Goal: Task Accomplishment & Management: Manage account settings

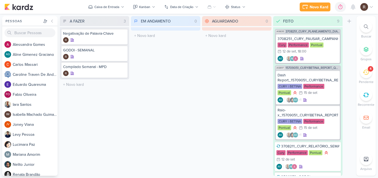
click at [369, 73] on div "4" at bounding box center [366, 72] width 12 height 12
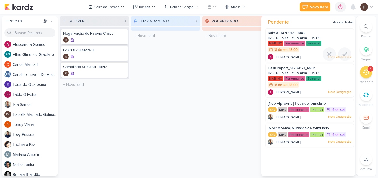
click at [300, 34] on span "Raio-X_14709121_MAR INC_REPORT_SEMANAL_19.09" at bounding box center [294, 35] width 53 height 9
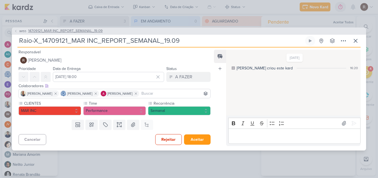
click at [81, 30] on span "14709121_MAR INC_REPORT_SEMANAL_19.09" at bounding box center [65, 31] width 75 height 6
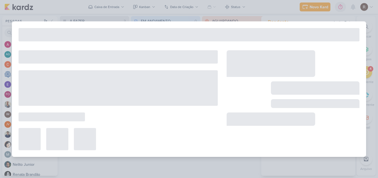
type input "14709121_MAR INC_REPORT_SEMANAL_19.09"
type input "[DATE] 14:00"
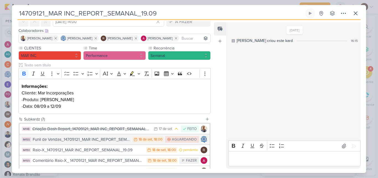
scroll to position [55, 0]
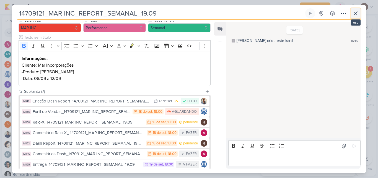
click at [355, 15] on icon at bounding box center [355, 13] width 3 height 3
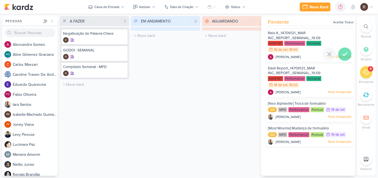
click at [342, 52] on icon at bounding box center [345, 54] width 7 height 7
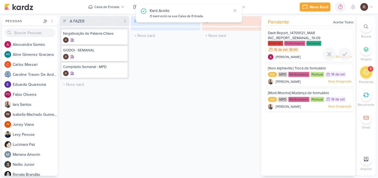
click at [342, 52] on icon at bounding box center [345, 54] width 7 height 7
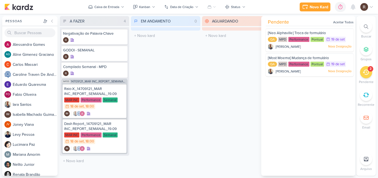
click at [178, 114] on div "EM ANDAMENTO 0 Mover Para Esquerda Mover Para Direita [GEOGRAPHIC_DATA] O títul…" at bounding box center [166, 95] width 70 height 159
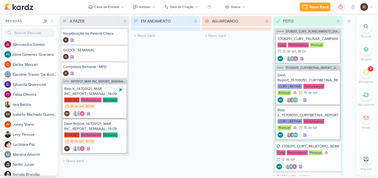
click at [123, 89] on icon at bounding box center [121, 89] width 4 height 4
click at [94, 96] on div "Raio-X_14709121_MAR INC_REPORT_SEMANAL_19.09" at bounding box center [94, 91] width 61 height 10
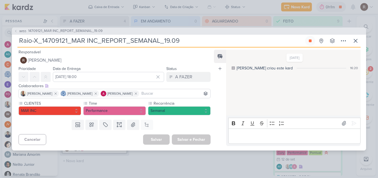
click at [253, 132] on p "Editor editing area: main" at bounding box center [294, 135] width 127 height 7
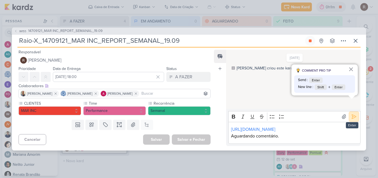
click at [354, 114] on icon at bounding box center [354, 116] width 4 height 4
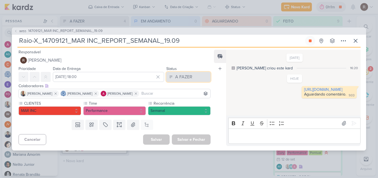
click at [183, 77] on div "A FAZER" at bounding box center [183, 76] width 17 height 7
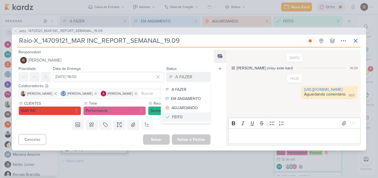
click at [175, 118] on div "FEITO" at bounding box center [177, 117] width 11 height 6
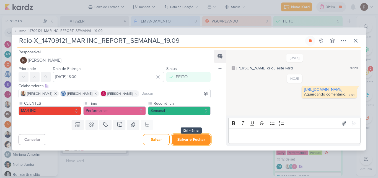
click at [195, 143] on button "Salvar e Fechar" at bounding box center [191, 139] width 39 height 10
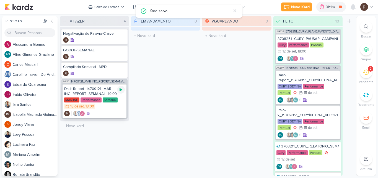
click at [121, 91] on icon at bounding box center [121, 89] width 4 height 4
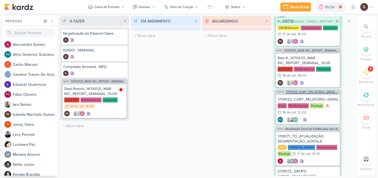
scroll to position [388, 0]
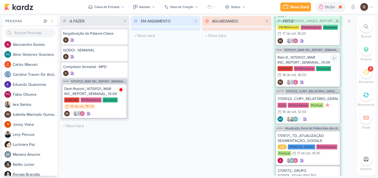
click at [307, 67] on div "Performance" at bounding box center [304, 68] width 21 height 5
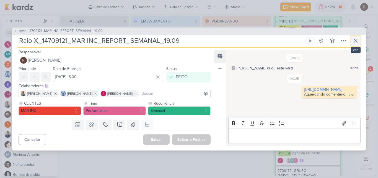
click at [354, 43] on icon at bounding box center [356, 40] width 7 height 7
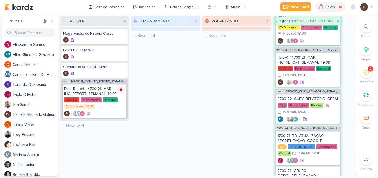
click at [169, 97] on div "EM ANDAMENTO 0 Mover Para Esquerda Mover Para Direita [GEOGRAPHIC_DATA] O títul…" at bounding box center [166, 95] width 70 height 159
click at [171, 70] on div "EM ANDAMENTO 0 Mover Para Esquerda Mover Para Direita [GEOGRAPHIC_DATA] O títul…" at bounding box center [166, 95] width 70 height 159
click at [369, 73] on icon at bounding box center [366, 72] width 6 height 5
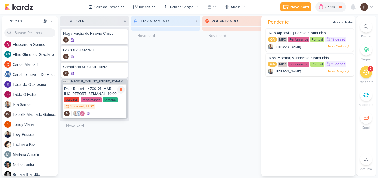
click at [103, 95] on div "Dash Report_14709121_MAR INC_REPORT_SEMANAL_19.09" at bounding box center [94, 91] width 61 height 10
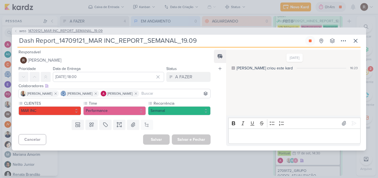
click at [88, 30] on span "14709121_MAR INC_REPORT_SEMANAL_19.09" at bounding box center [65, 31] width 75 height 6
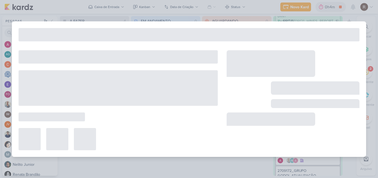
type input "14709121_MAR INC_REPORT_SEMANAL_19.09"
type input "[DATE] 14:00"
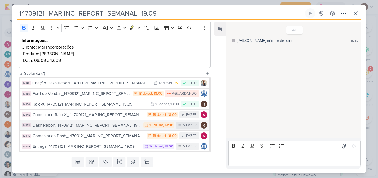
scroll to position [83, 0]
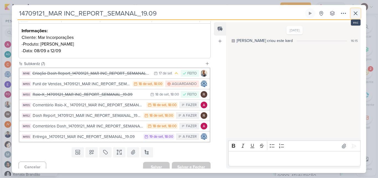
click at [354, 14] on icon at bounding box center [356, 13] width 7 height 7
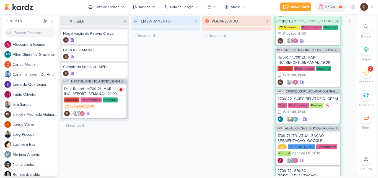
click at [362, 70] on div "2" at bounding box center [366, 72] width 12 height 12
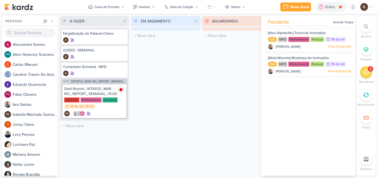
click at [174, 48] on div "EM ANDAMENTO 0 Mover Para Esquerda Mover Para Direita [GEOGRAPHIC_DATA] O títul…" at bounding box center [166, 95] width 70 height 159
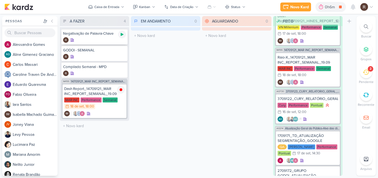
click at [124, 36] on icon at bounding box center [122, 34] width 4 height 4
click at [141, 60] on div "EM ANDAMENTO 0 Mover Para Esquerda Mover Para Direita [GEOGRAPHIC_DATA] O títul…" at bounding box center [166, 95] width 70 height 159
click at [353, 7] on icon at bounding box center [353, 6] width 4 height 5
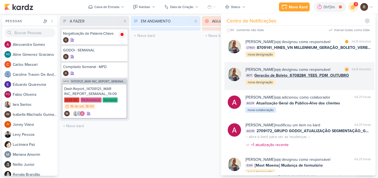
click at [318, 80] on div "[PERSON_NAME] o(a) designou como responsável marcar como lida há 8 minutos IM77…" at bounding box center [309, 75] width 126 height 19
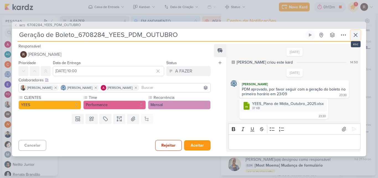
click at [357, 35] on icon at bounding box center [356, 35] width 7 height 7
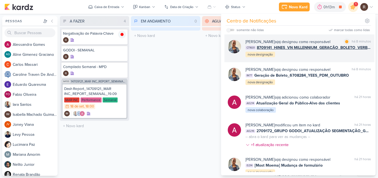
click at [322, 51] on div "[PERSON_NAME] o(a) designou como responsável marcar como lida há 8 minutos CT16…" at bounding box center [309, 48] width 126 height 19
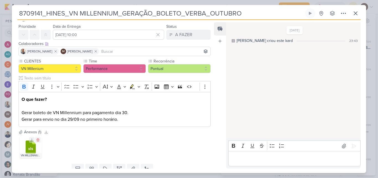
scroll to position [28, 0]
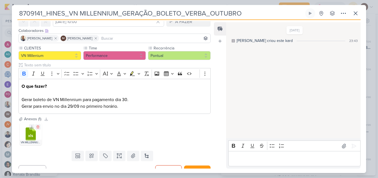
click at [30, 139] on div "VN MILLENNIUM_Plano de Mídia_De Agosto V2 (3).xlsx" at bounding box center [31, 142] width 22 height 6
click at [30, 127] on icon at bounding box center [32, 127] width 4 height 4
click at [356, 15] on icon at bounding box center [356, 13] width 7 height 7
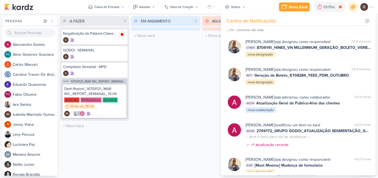
click at [155, 103] on div "EM ANDAMENTO 0 Mover Para Esquerda Mover Para Direita [GEOGRAPHIC_DATA] O títul…" at bounding box center [166, 95] width 70 height 159
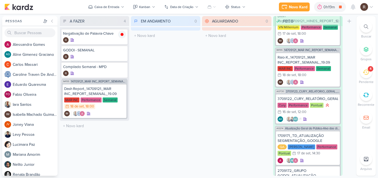
click at [366, 76] on div "4" at bounding box center [366, 72] width 12 height 12
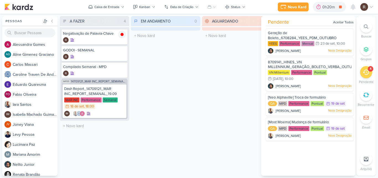
click at [156, 78] on div "EM ANDAMENTO 0 Mover Para Esquerda Mover Para Direita [GEOGRAPHIC_DATA] O títul…" at bounding box center [166, 95] width 70 height 159
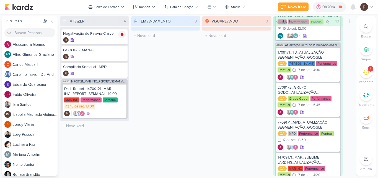
scroll to position [384, 0]
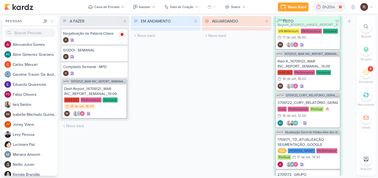
click at [368, 160] on icon at bounding box center [366, 158] width 4 height 4
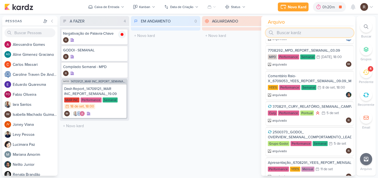
scroll to position [492, 0]
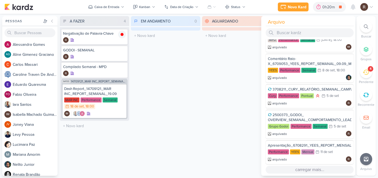
click at [310, 169] on button "carregar mais..." at bounding box center [310, 169] width 88 height 8
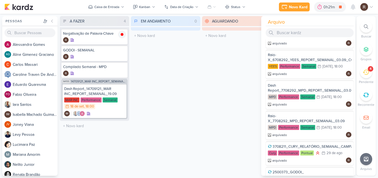
scroll to position [1102, 0]
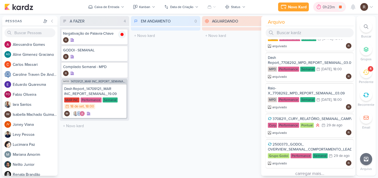
click at [326, 8] on div "0h23m" at bounding box center [330, 7] width 14 height 6
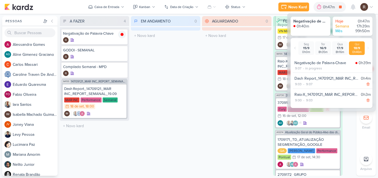
click at [217, 95] on div "AGUARDANDO 0 Mover Para Esquerda Mover Para Direita [GEOGRAPHIC_DATA] O título …" at bounding box center [237, 95] width 70 height 159
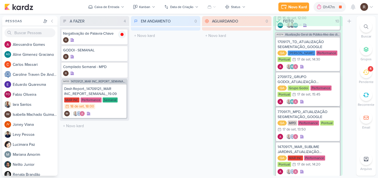
scroll to position [495, 0]
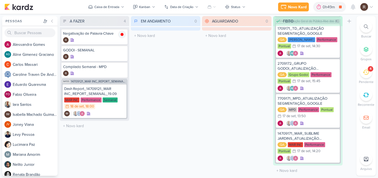
click at [366, 74] on icon at bounding box center [366, 72] width 6 height 5
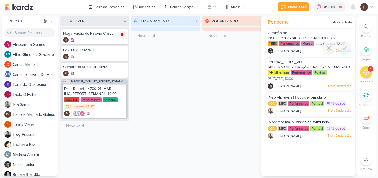
click at [296, 35] on div "Geração de Boleto_6708284_YEES_PDM_OUTUBRO" at bounding box center [310, 35] width 84 height 10
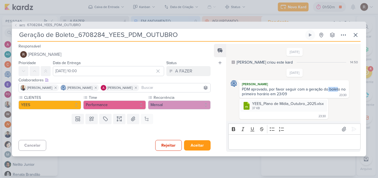
drag, startPoint x: 328, startPoint y: 88, endPoint x: 338, endPoint y: 89, distance: 10.3
click at [338, 89] on div "PDM aprovado, por favor seguir com a geração do boleto no primeiro horário em 2…" at bounding box center [294, 91] width 105 height 9
click at [313, 96] on div "PDM aprovado, por favor seguir com a geração do boleto no primeiro horário em […" at bounding box center [294, 92] width 107 height 10
click at [357, 36] on icon at bounding box center [356, 35] width 7 height 7
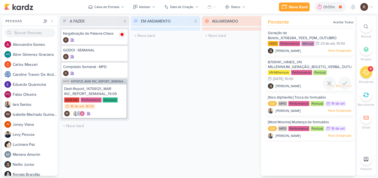
click at [299, 79] on div "VN Millenium Performance Pontual 29/9 [DATE] 10:00" at bounding box center [310, 76] width 84 height 12
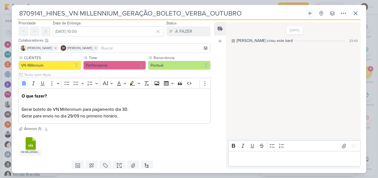
scroll to position [28, 0]
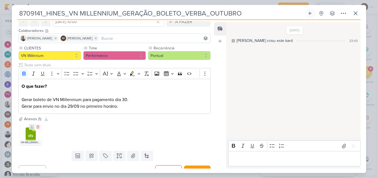
click at [32, 126] on icon at bounding box center [32, 127] width 4 height 4
click at [355, 14] on icon at bounding box center [355, 13] width 3 height 3
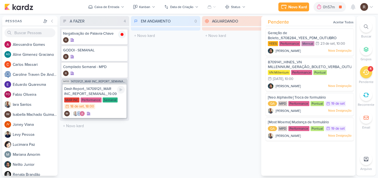
click at [95, 91] on div "Dash Report_14709121_MAR INC_REPORT_SEMANAL_19.09" at bounding box center [94, 91] width 61 height 10
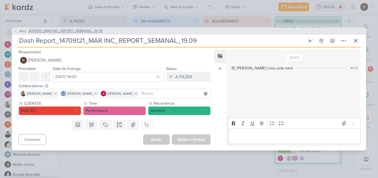
click at [70, 33] on span "14709121_MAR INC_REPORT_SEMANAL_19.09" at bounding box center [65, 31] width 75 height 6
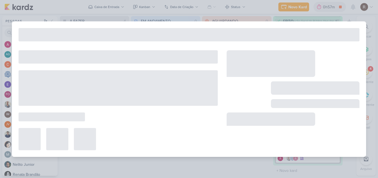
type input "14709121_MAR INC_REPORT_SEMANAL_19.09"
type input "[DATE] 14:00"
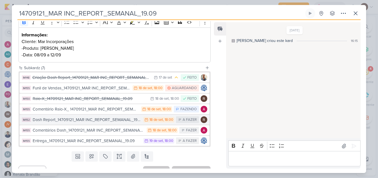
scroll to position [83, 0]
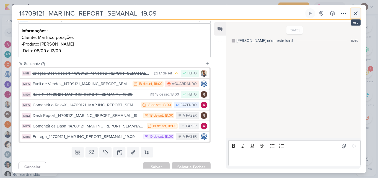
click at [354, 16] on icon at bounding box center [356, 13] width 7 height 7
